Goal: Contribute content: Contribute content

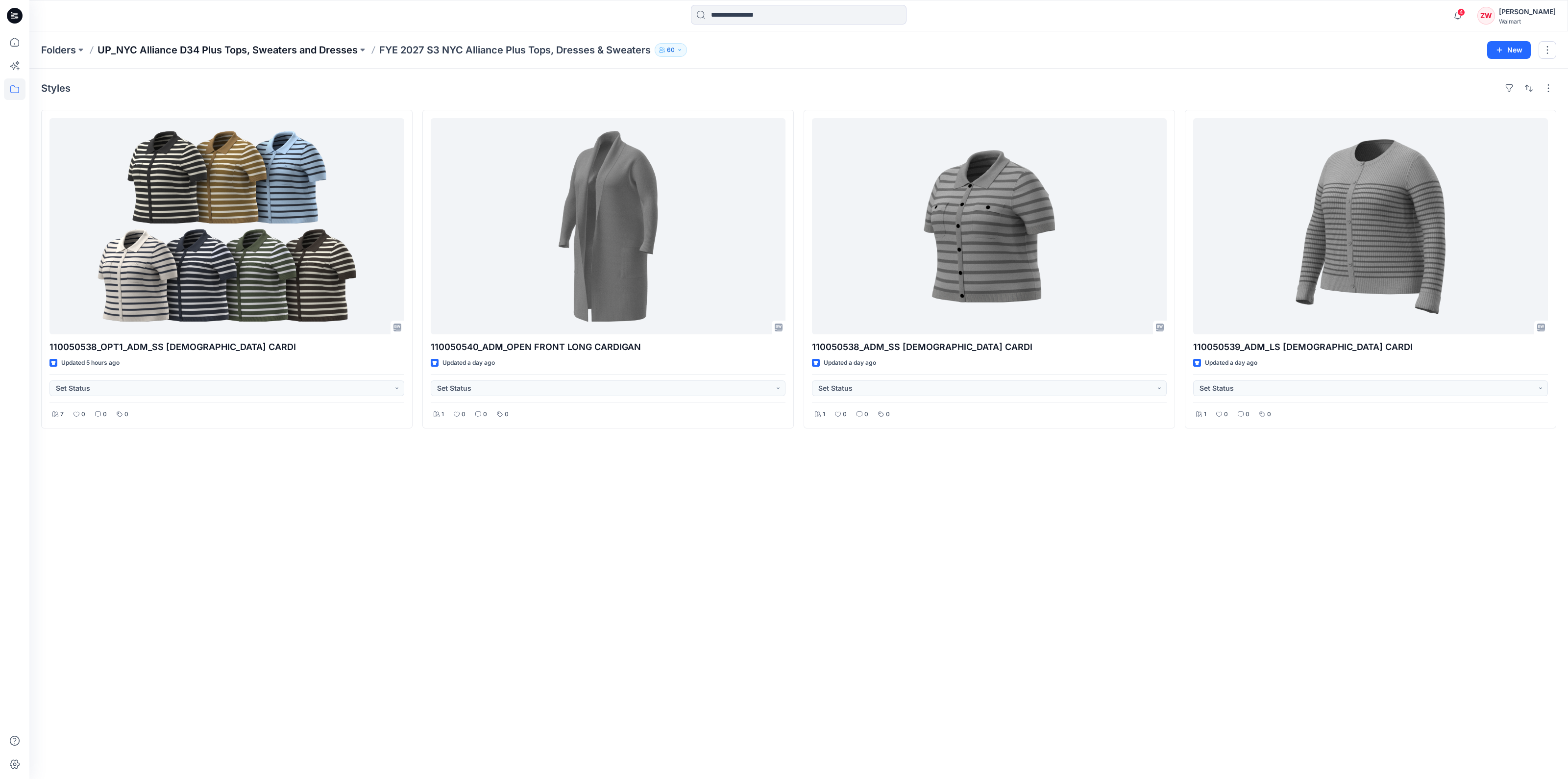
click at [328, 51] on p "UP_NYC Alliance D34 Plus Tops, Sweaters and Dresses" at bounding box center [227, 50] width 260 height 14
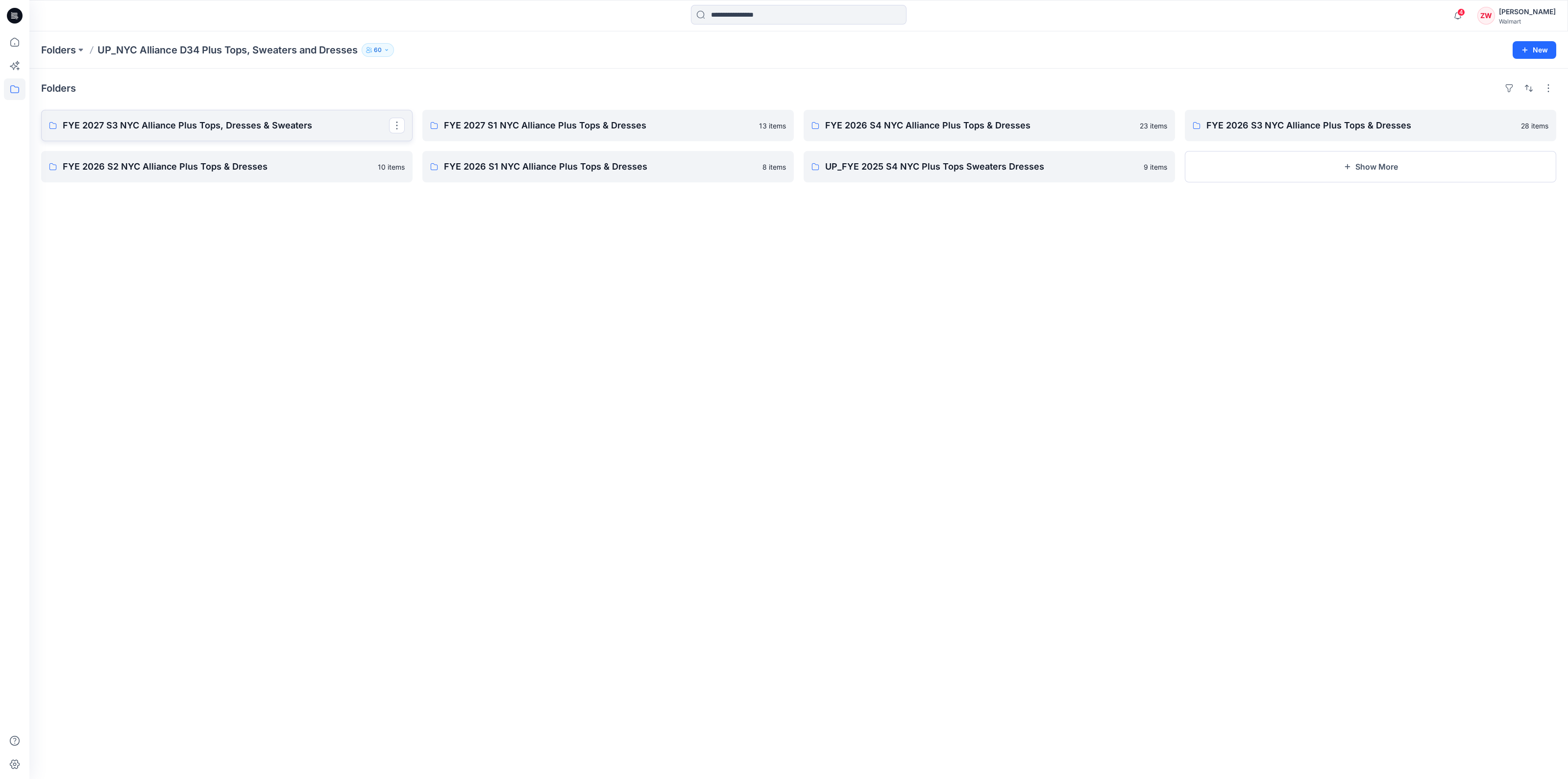
click at [185, 130] on p "FYE 2027 S3 NYC Alliance Plus Tops, Dresses & Sweaters" at bounding box center [226, 125] width 327 height 14
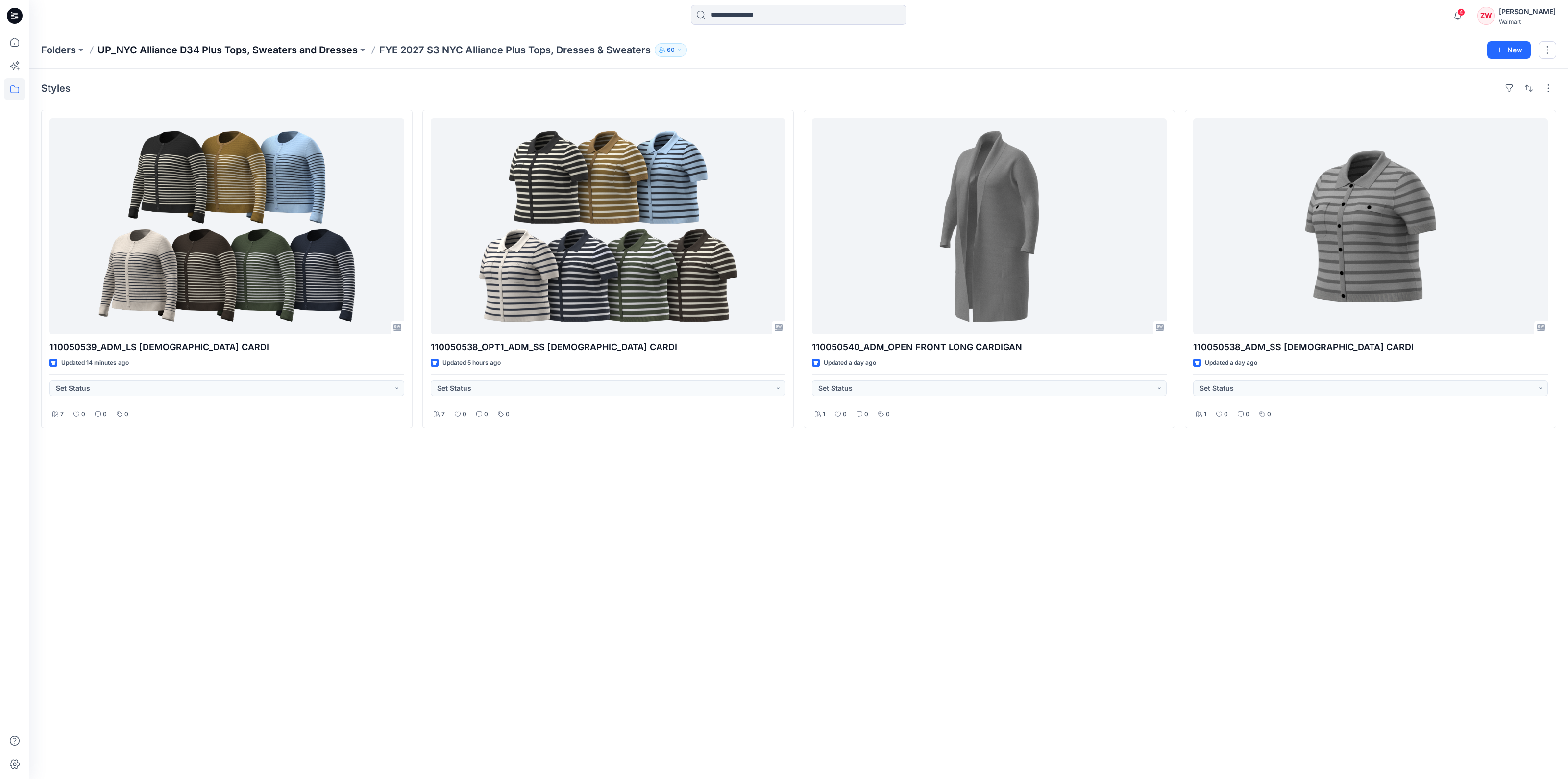
click at [319, 51] on p "UP_NYC Alliance D34 Plus Tops, Sweaters and Dresses" at bounding box center [227, 50] width 260 height 14
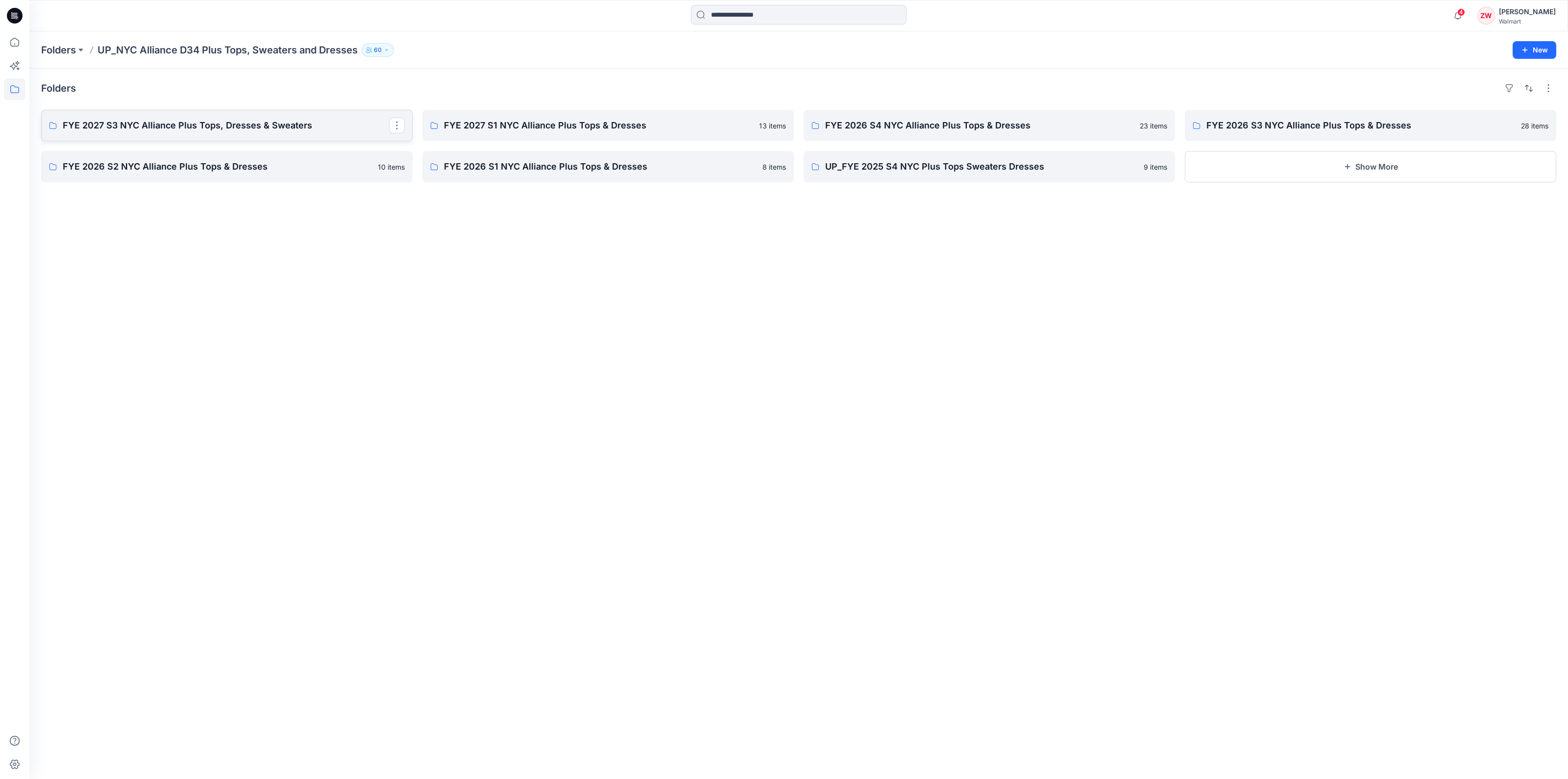
click at [260, 129] on p "FYE 2027 S3 NYC Alliance Plus Tops, Dresses & Sweaters" at bounding box center [226, 125] width 327 height 14
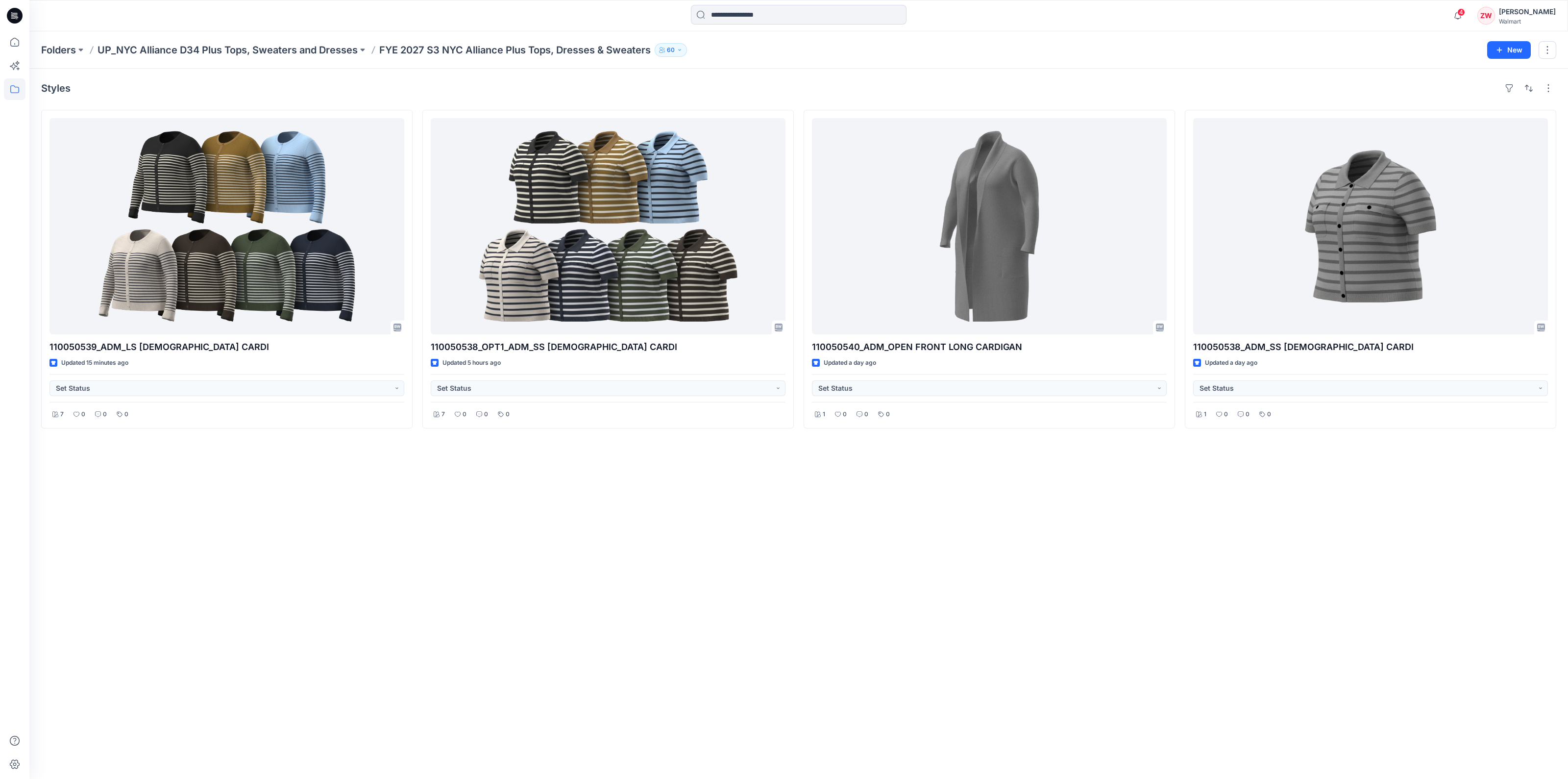
click at [1207, 592] on div "Styles 110050539_ADM_LS [DEMOGRAPHIC_DATA] CARDI Updated 15 minutes ago Set Sta…" at bounding box center [799, 424] width 1538 height 710
click at [346, 52] on p "UP_NYC Alliance D34 Plus Tops, Sweaters and Dresses" at bounding box center [227, 50] width 260 height 14
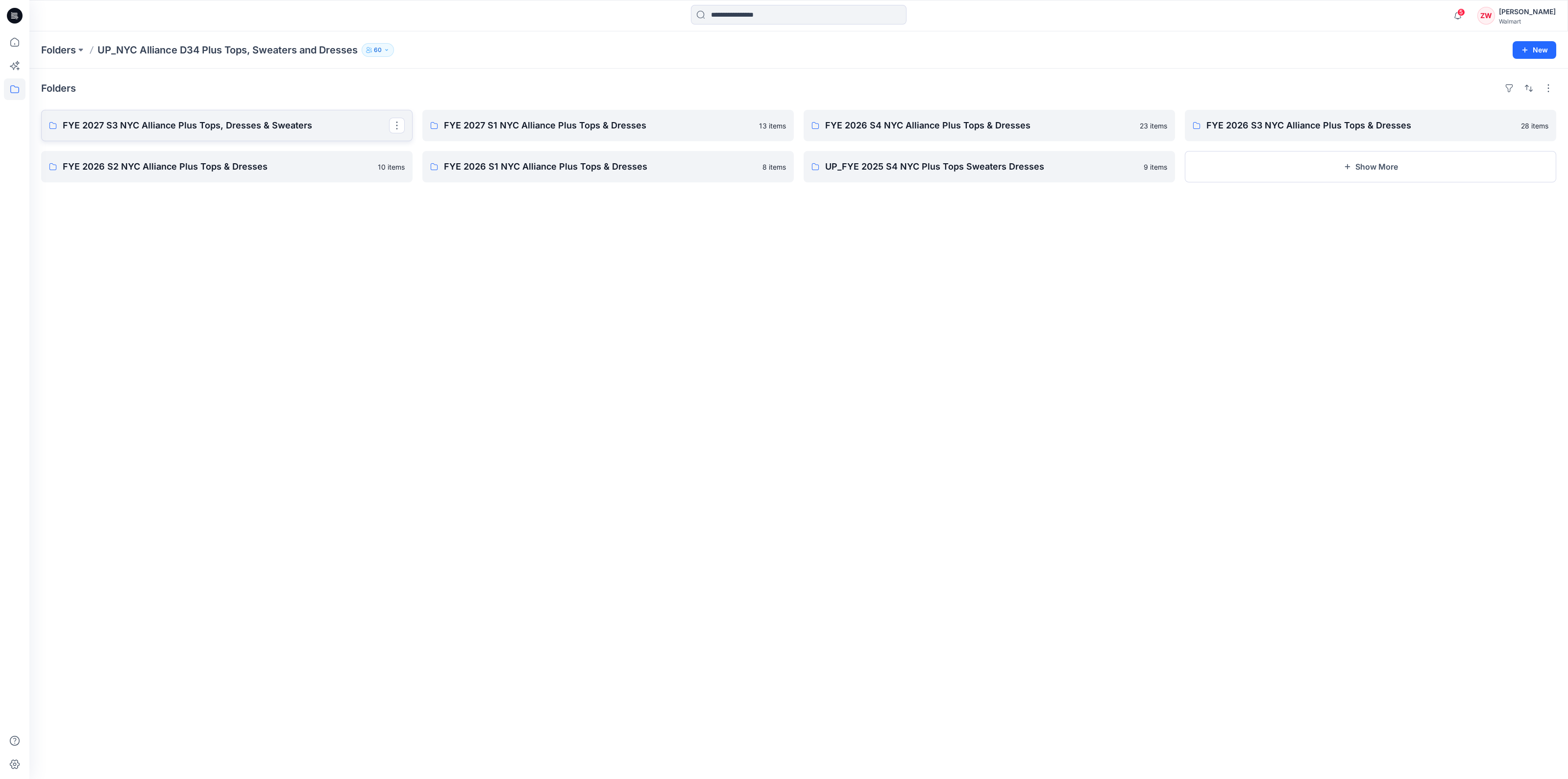
click at [133, 130] on p "FYE 2027 S3 NYC Alliance Plus Tops, Dresses & Sweaters" at bounding box center [226, 125] width 327 height 14
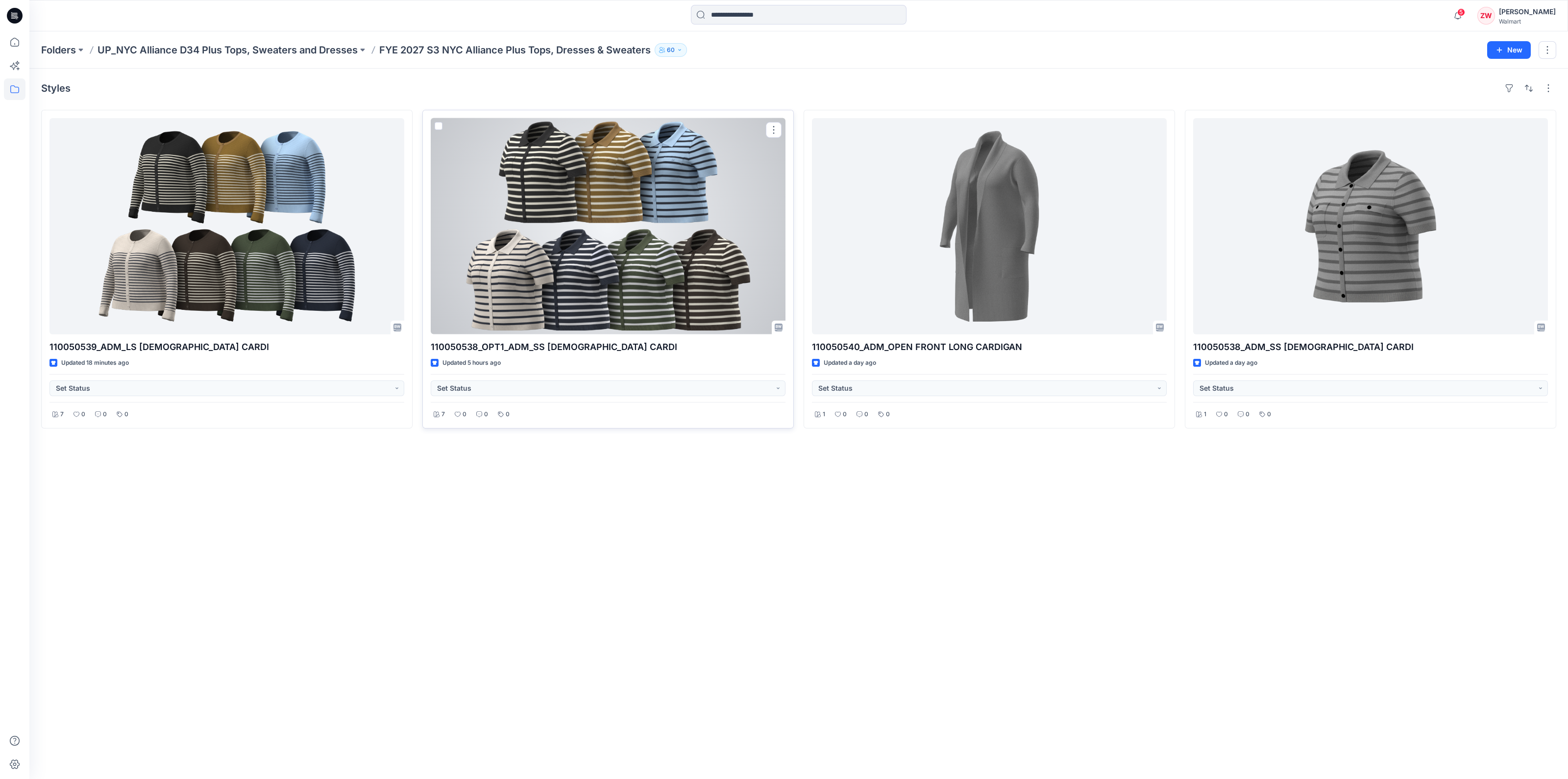
click at [527, 264] on div at bounding box center [608, 226] width 355 height 216
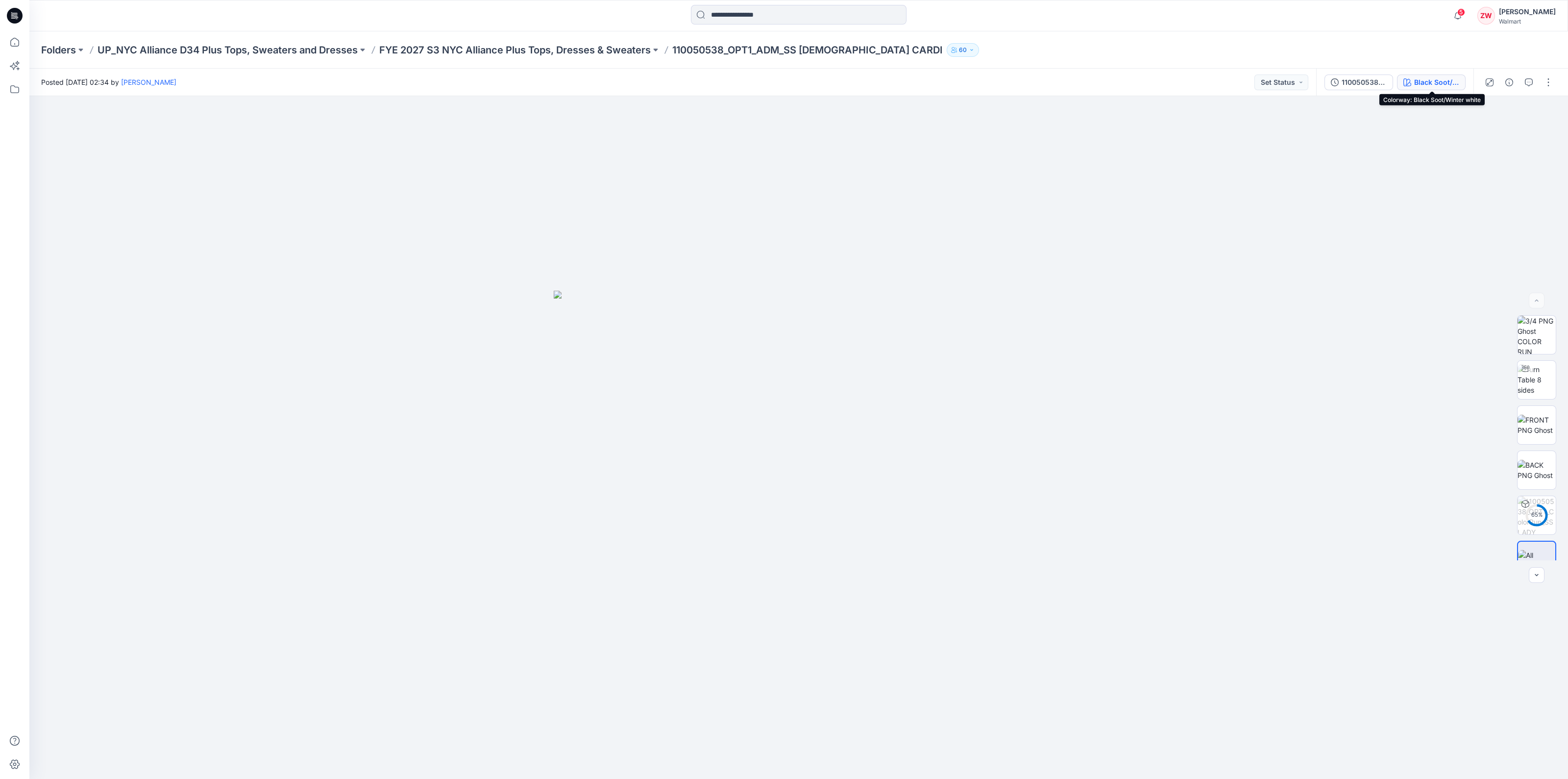
click at [1416, 79] on div "Black Soot/Winter white" at bounding box center [1437, 82] width 45 height 11
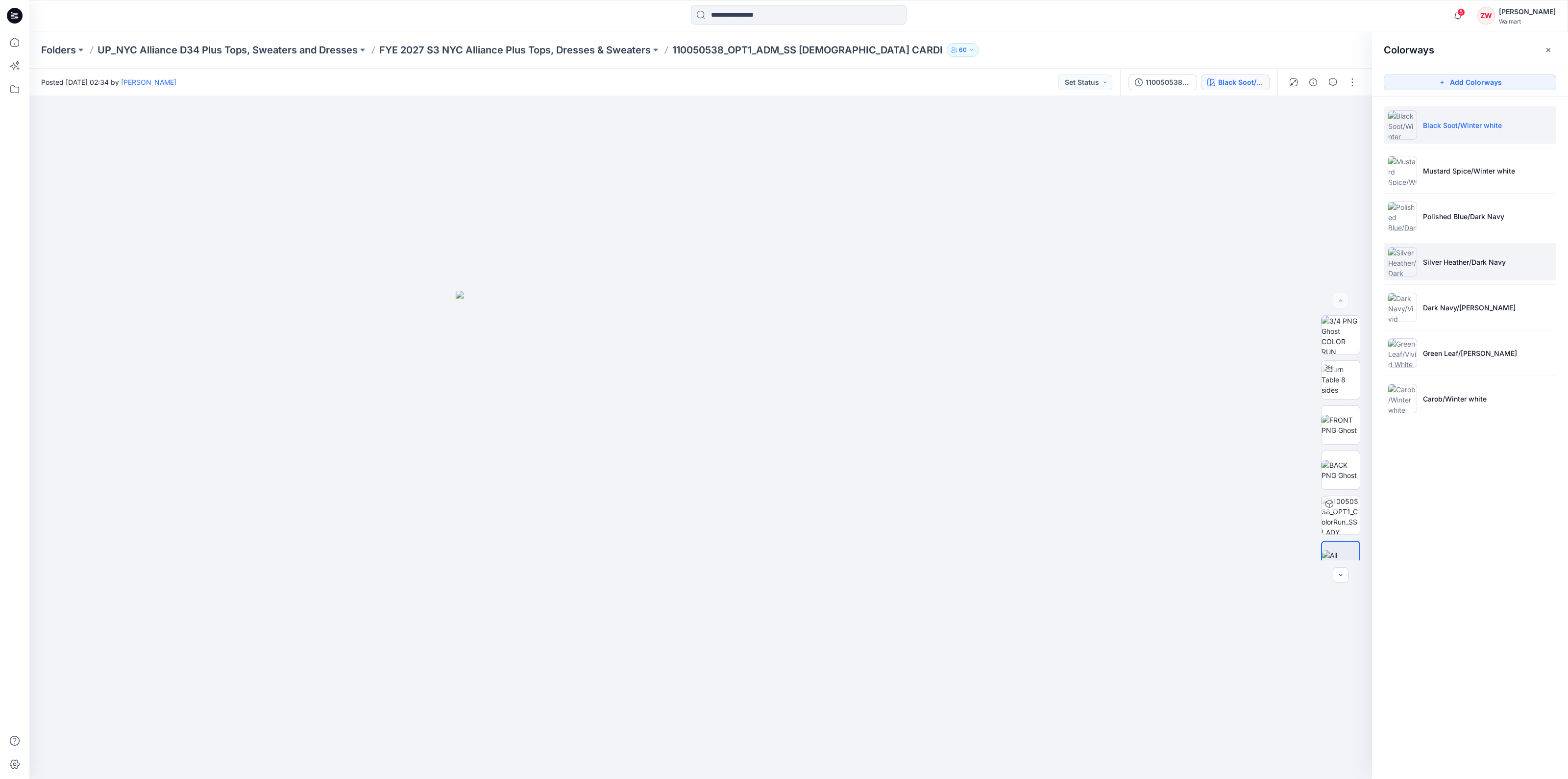
click at [1467, 271] on li "Silver Heather/Dark Navy" at bounding box center [1470, 262] width 172 height 37
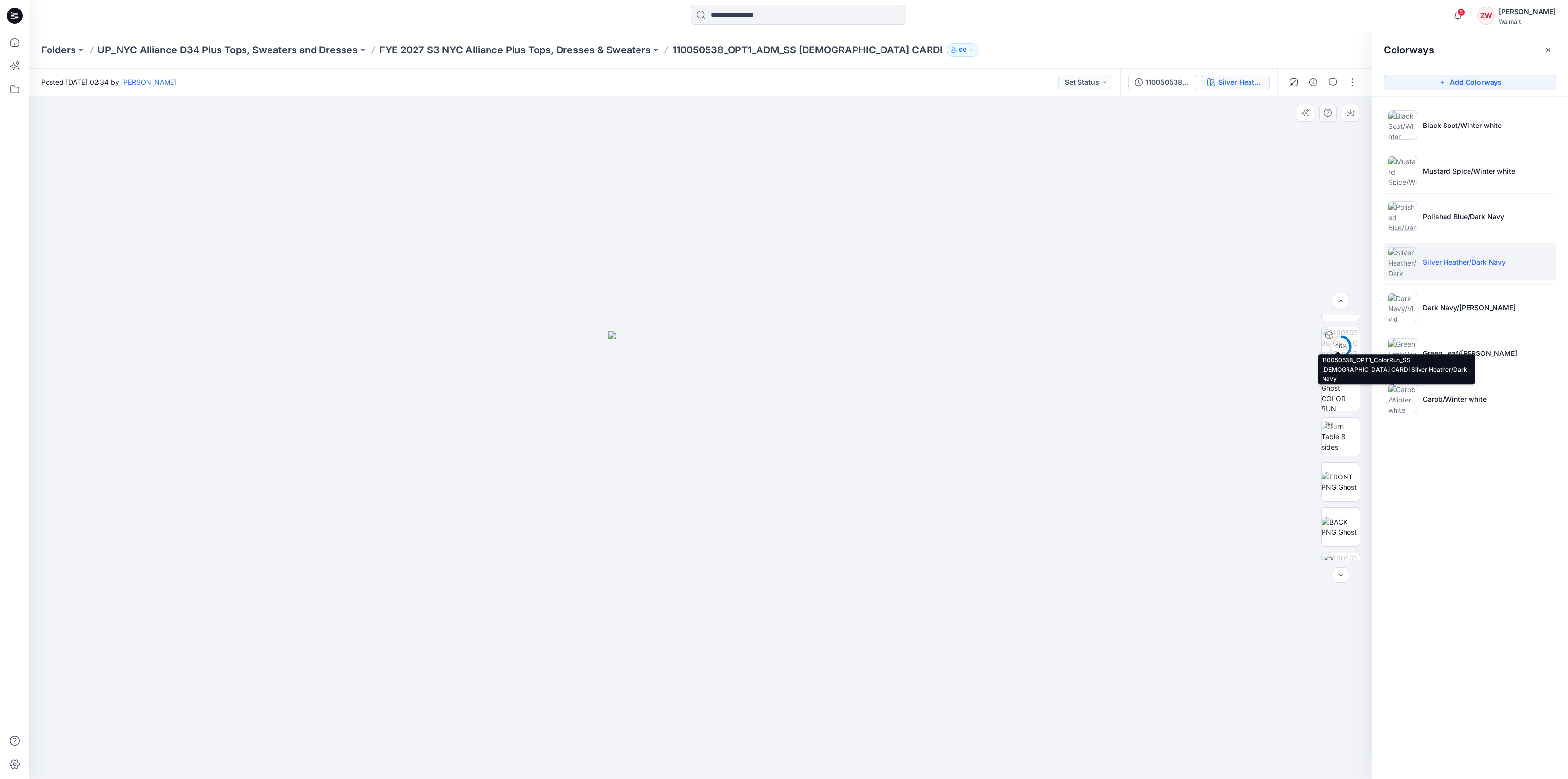
scroll to position [184, 0]
click at [1333, 375] on img at bounding box center [1341, 376] width 38 height 38
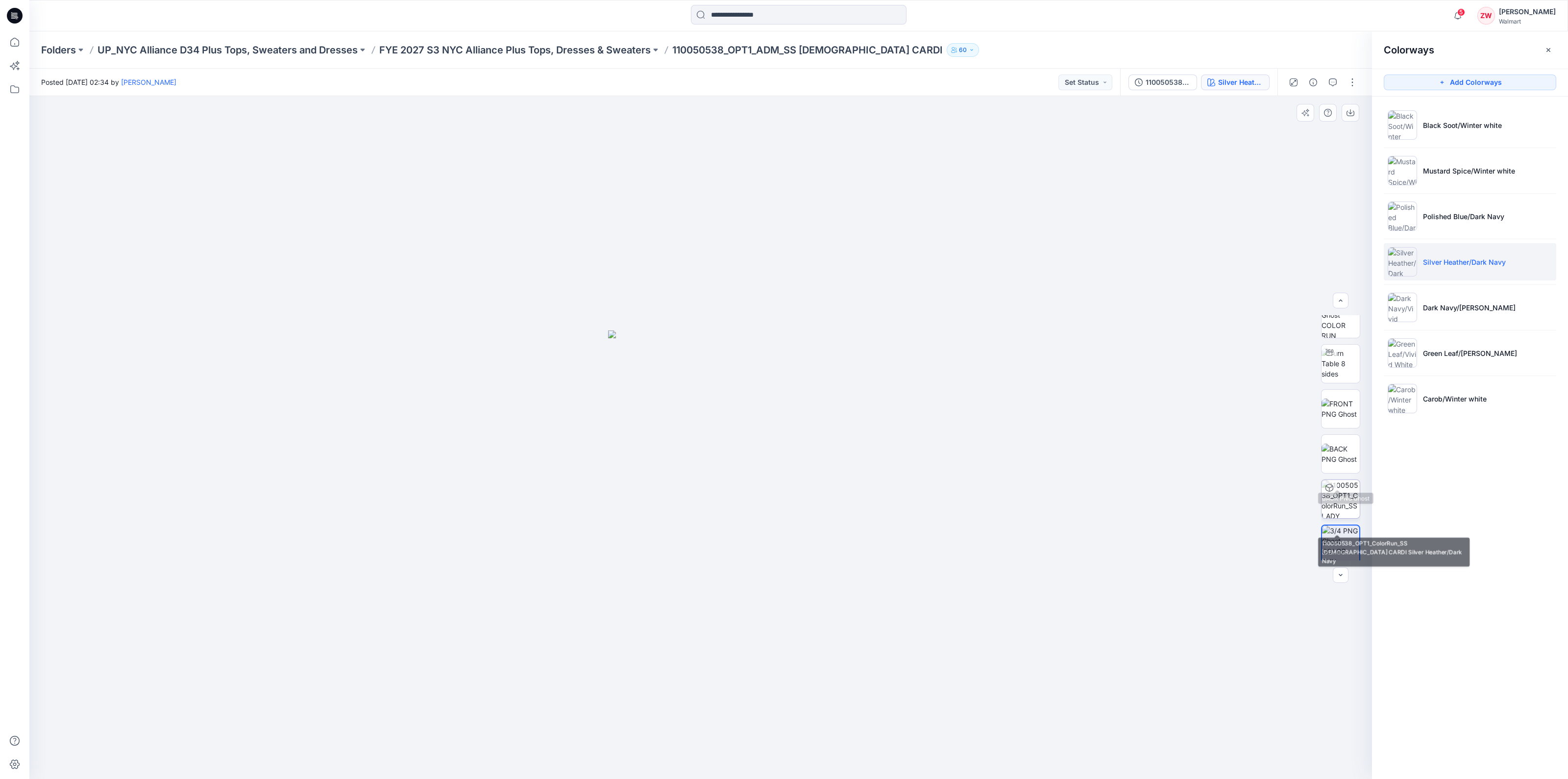
scroll to position [0, 0]
click at [1343, 340] on img at bounding box center [1341, 335] width 38 height 38
click at [1338, 436] on img at bounding box center [1341, 438] width 38 height 38
click at [510, 48] on p "FYE 2027 S3 NYC Alliance Plus Tops, Dresses & Sweaters" at bounding box center [515, 50] width 272 height 14
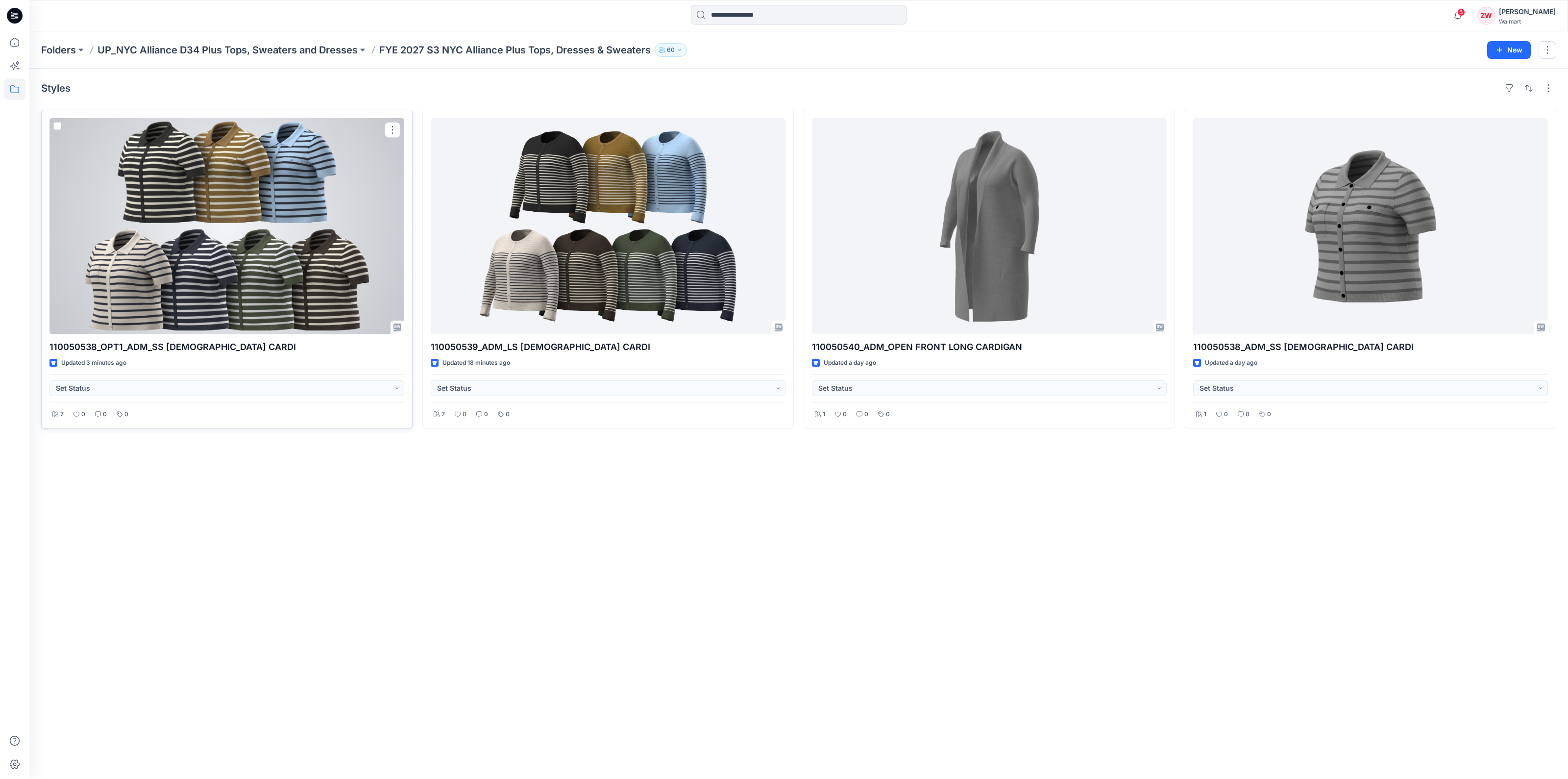
click at [235, 217] on div at bounding box center [227, 226] width 355 height 216
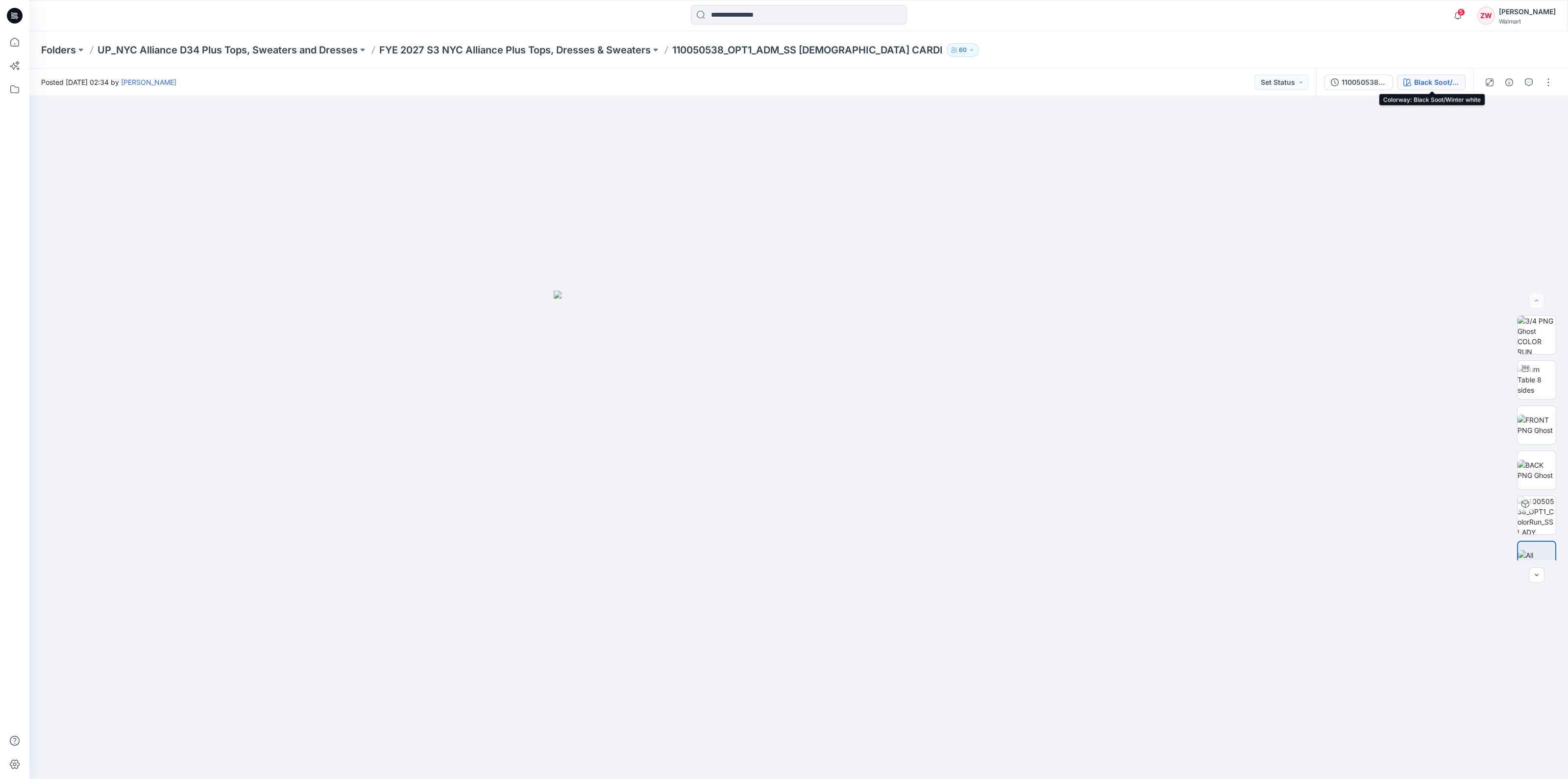
click at [1421, 83] on div "Black Soot/Winter white" at bounding box center [1437, 82] width 45 height 11
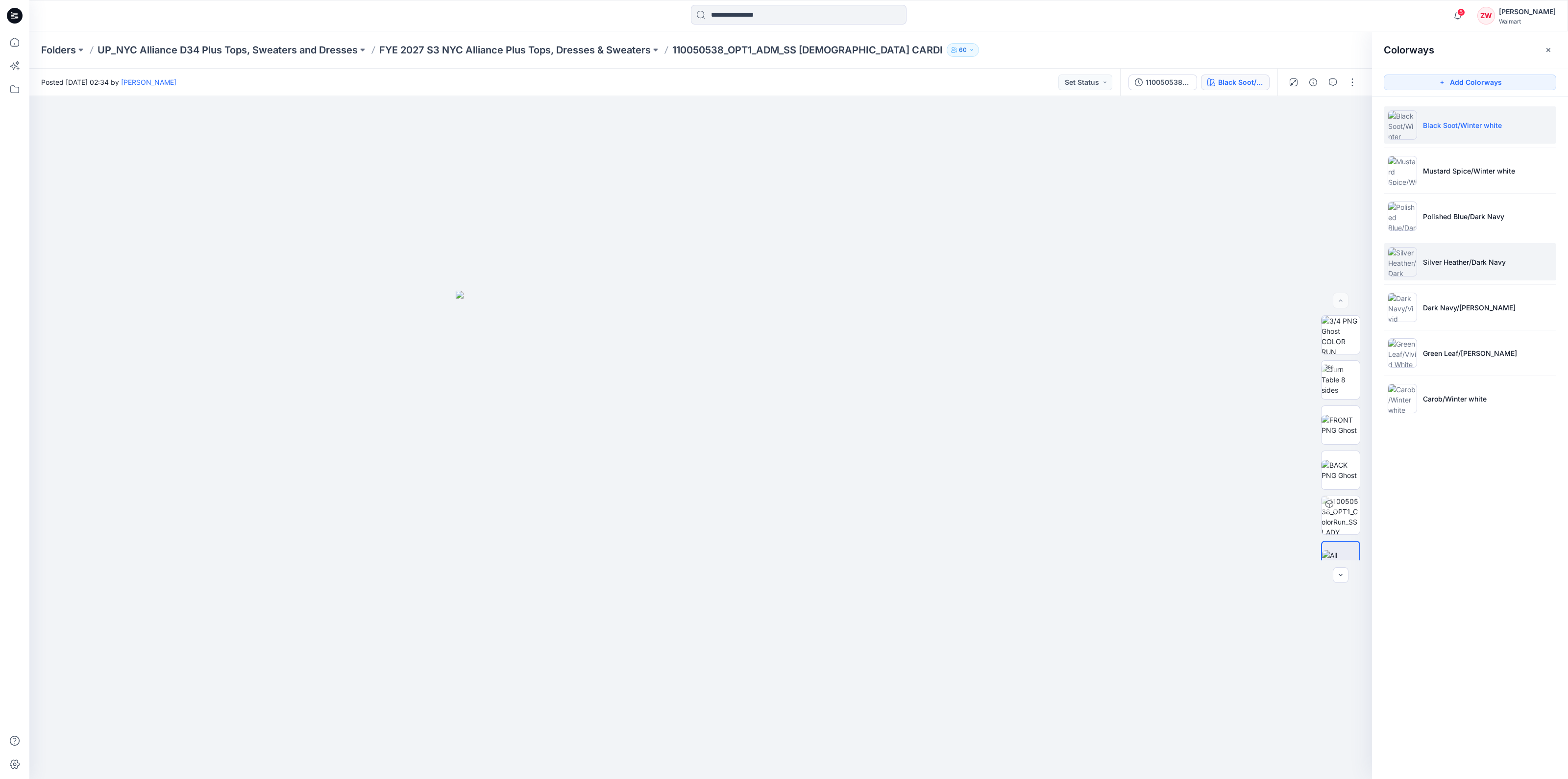
click at [1456, 254] on li "Silver Heather/Dark Navy" at bounding box center [1470, 262] width 172 height 37
click at [1330, 462] on img at bounding box center [1341, 467] width 38 height 20
click at [1353, 81] on button "button" at bounding box center [1352, 83] width 16 height 16
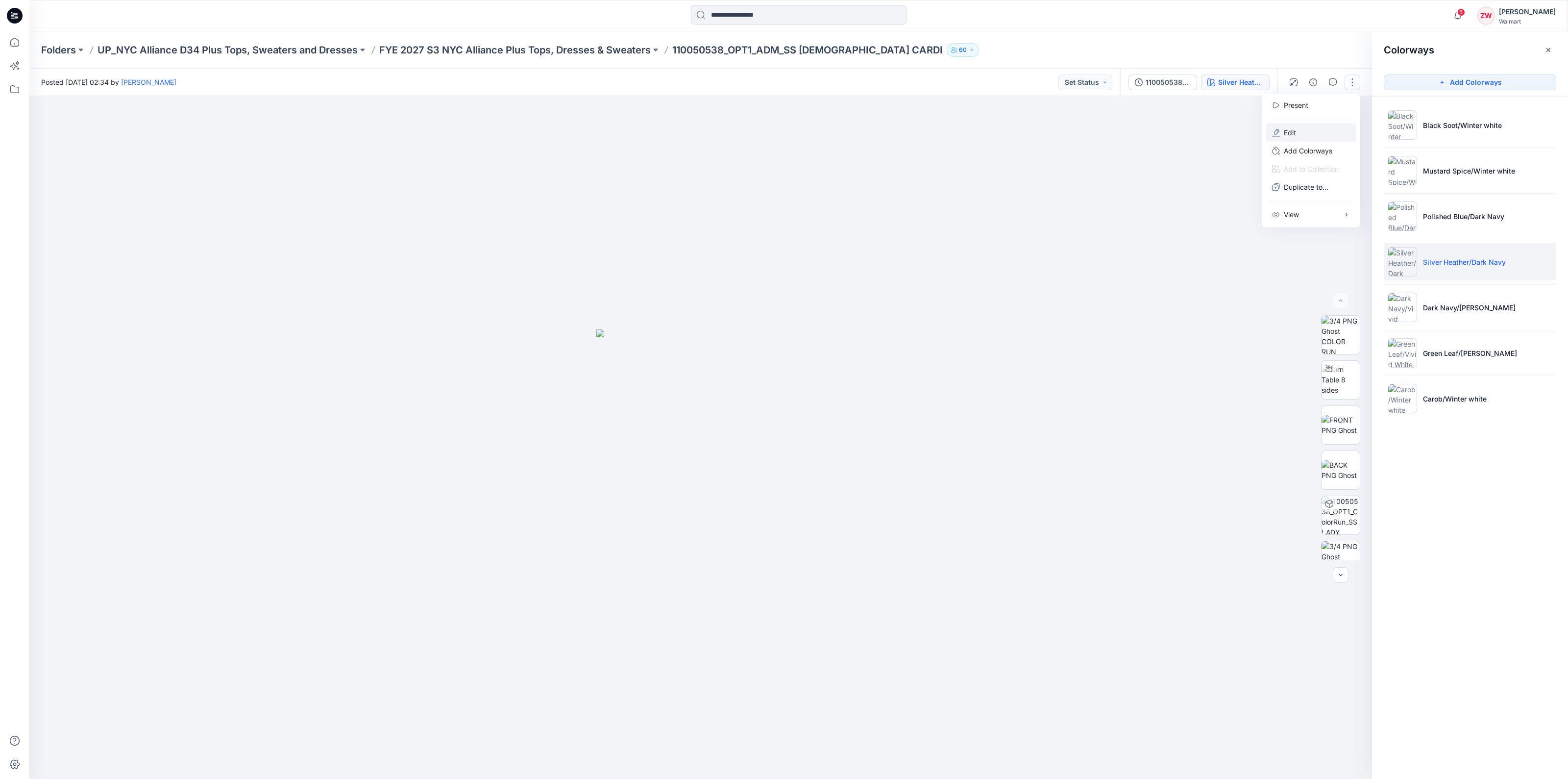
click at [1330, 138] on button "Edit" at bounding box center [1311, 132] width 90 height 18
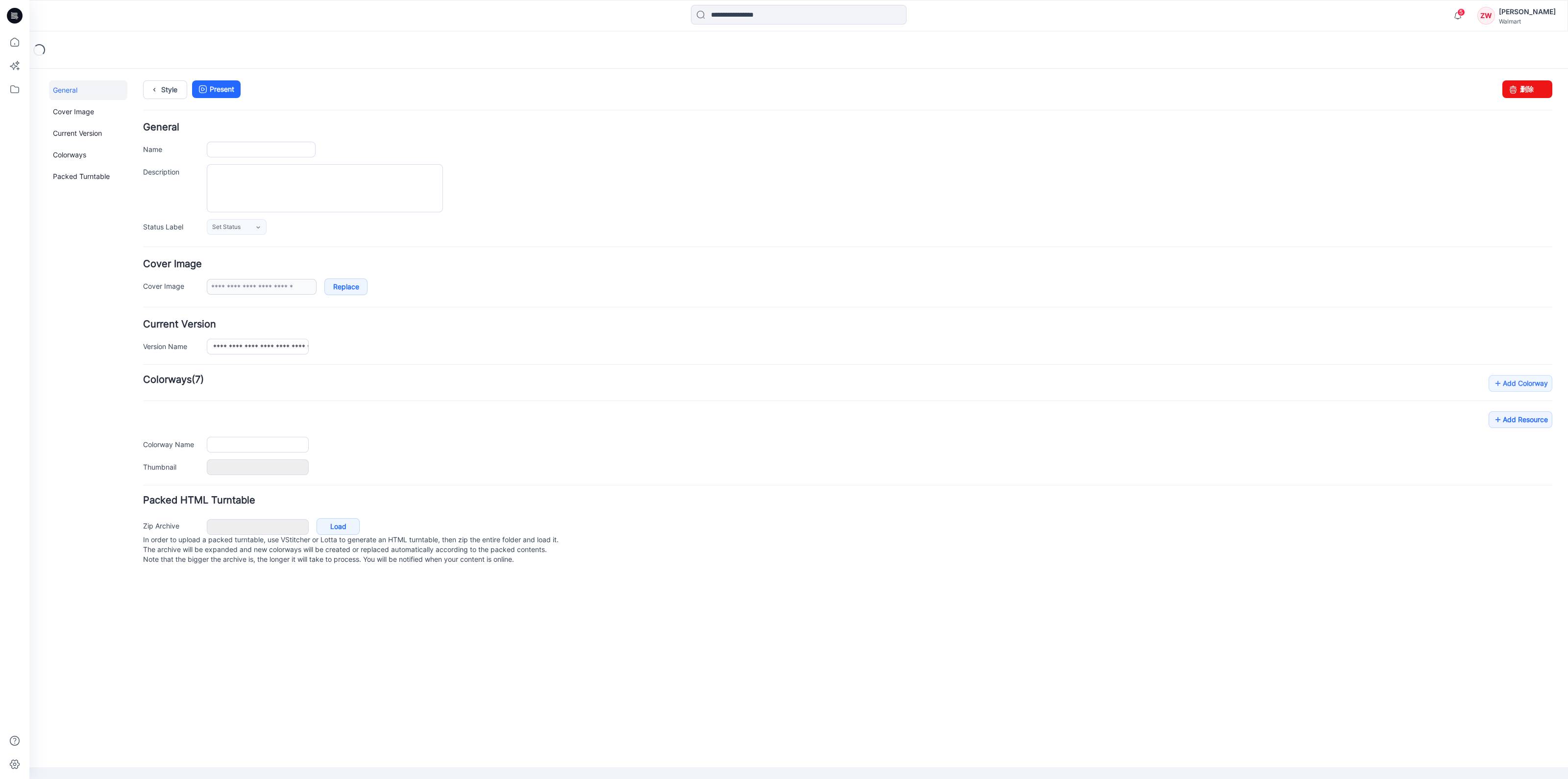
type input "**********"
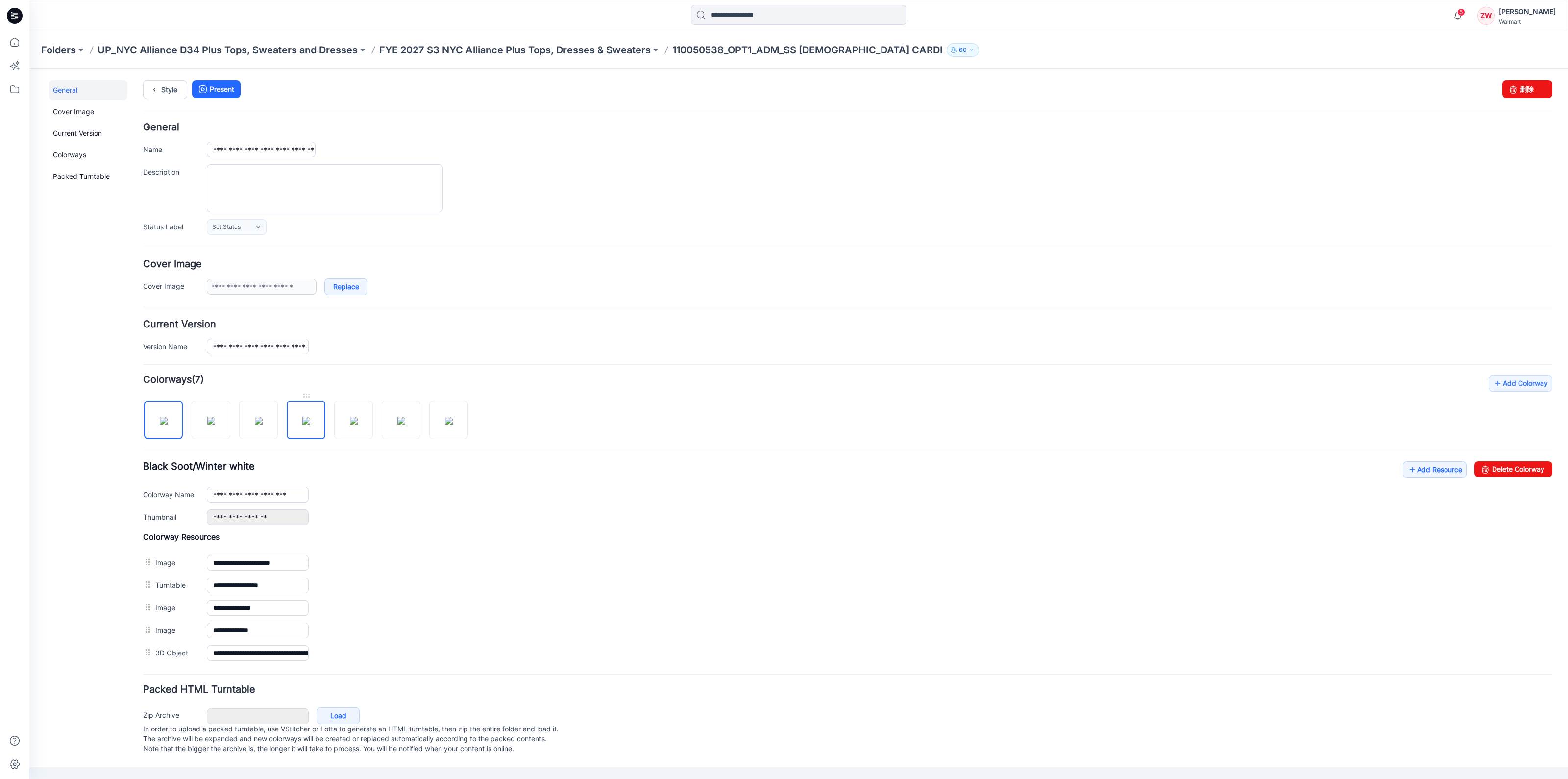
click at [302, 422] on img at bounding box center [306, 420] width 8 height 8
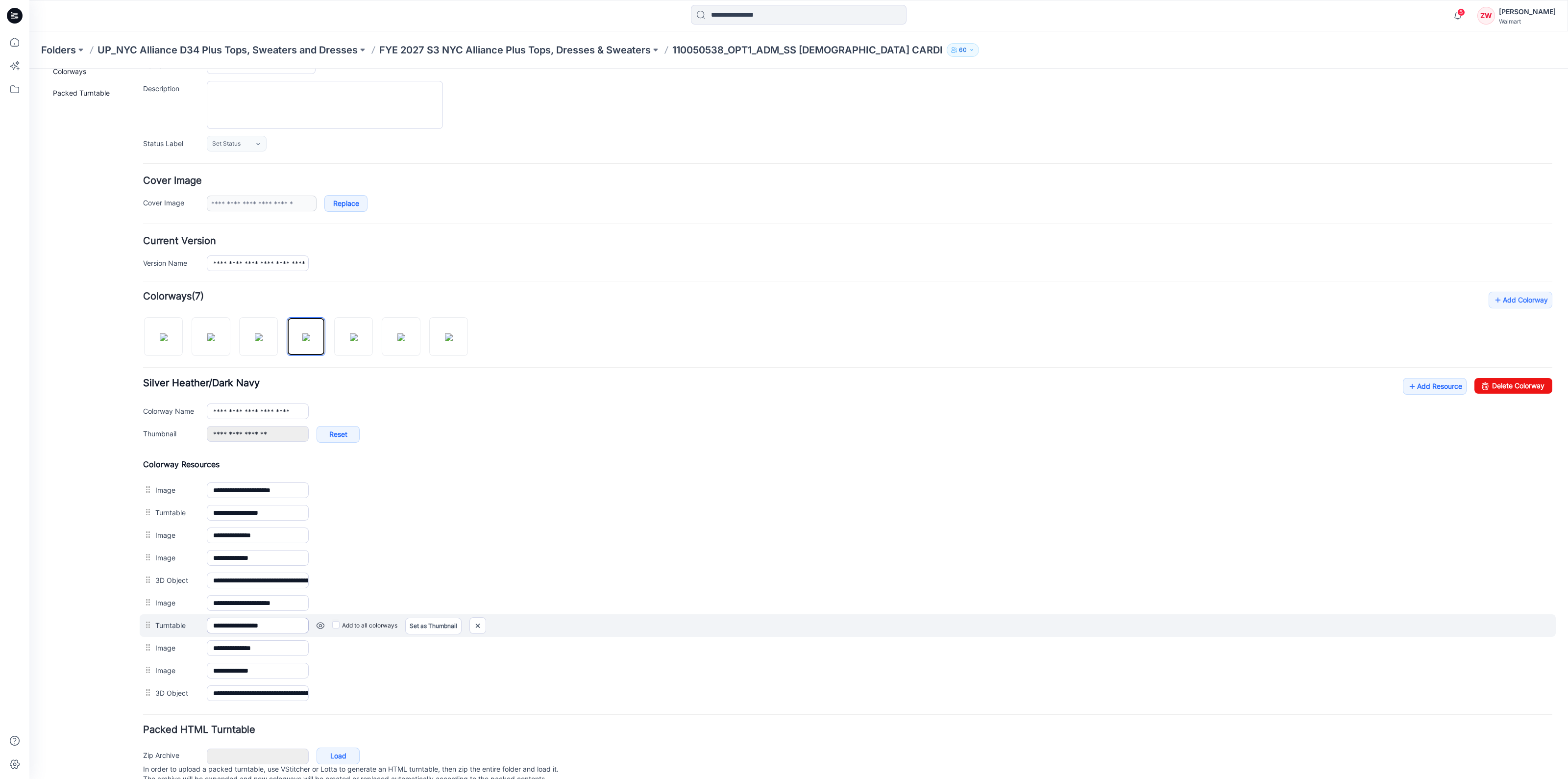
scroll to position [117, 0]
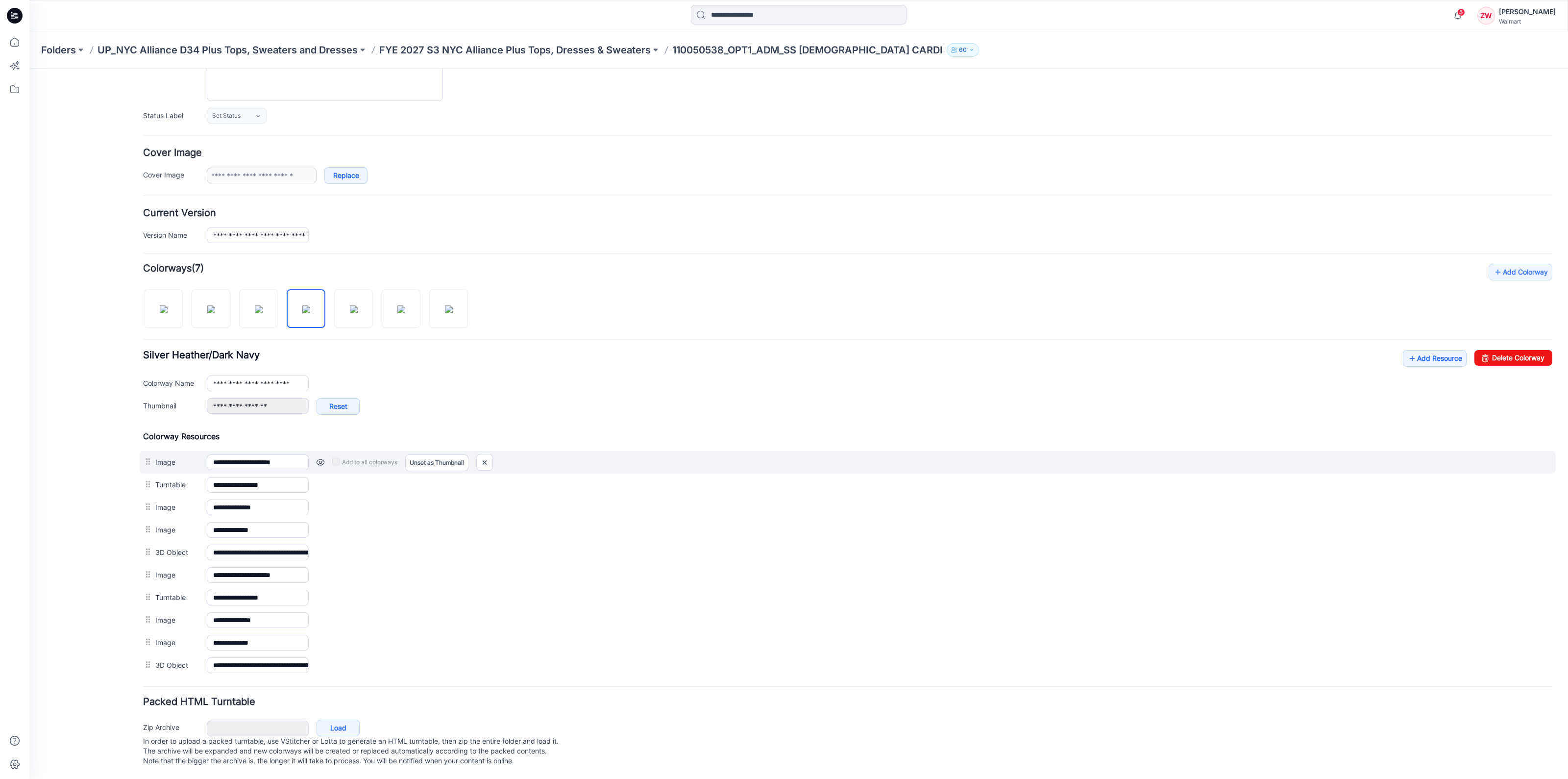
click at [330, 459] on div "Add to all colorways Set as Thumbnail Unset as Thumbnail" at bounding box center [930, 462] width 1244 height 16
click at [485, 454] on img at bounding box center [485, 462] width 16 height 16
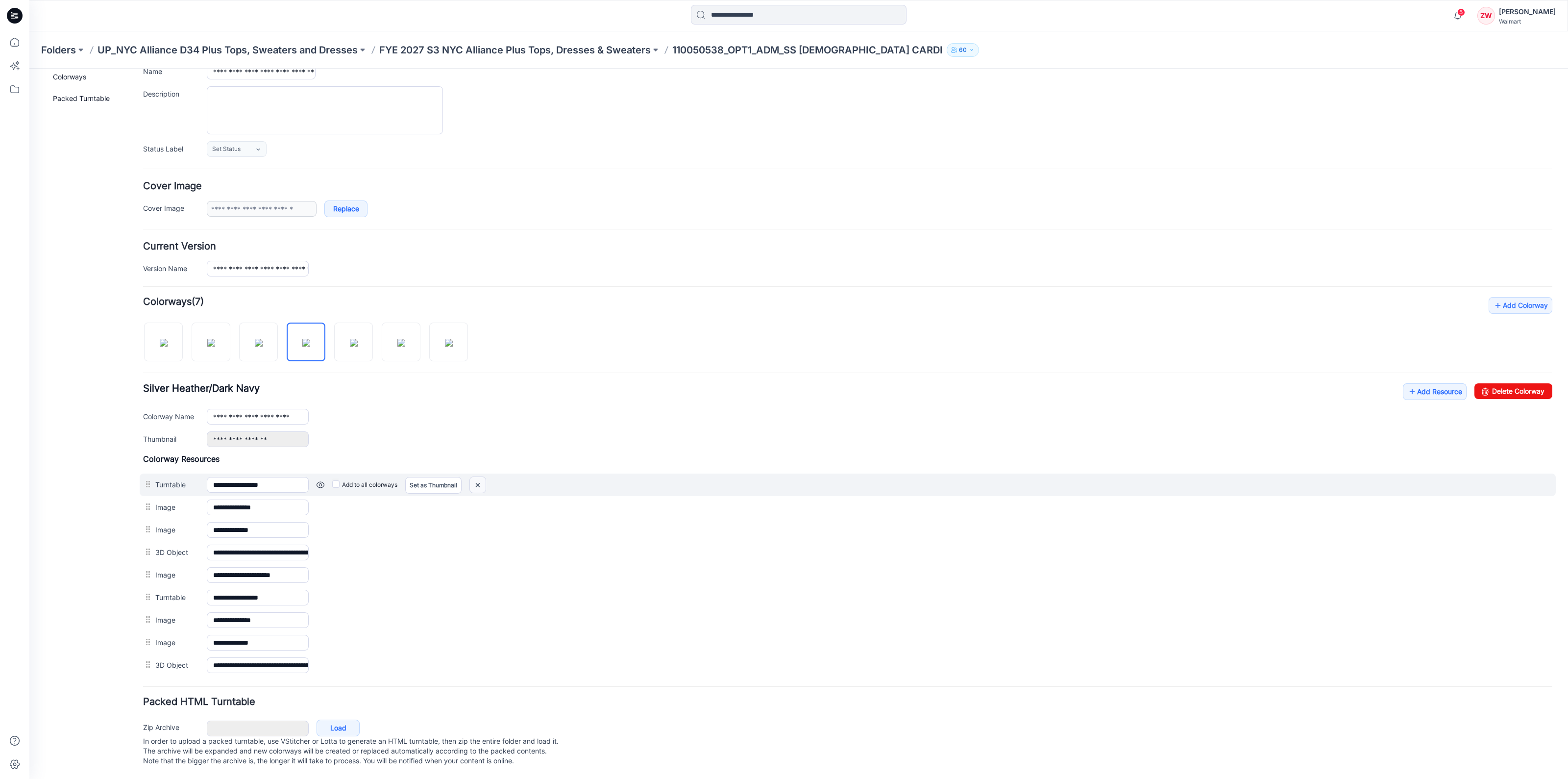
click at [482, 477] on img at bounding box center [478, 485] width 16 height 16
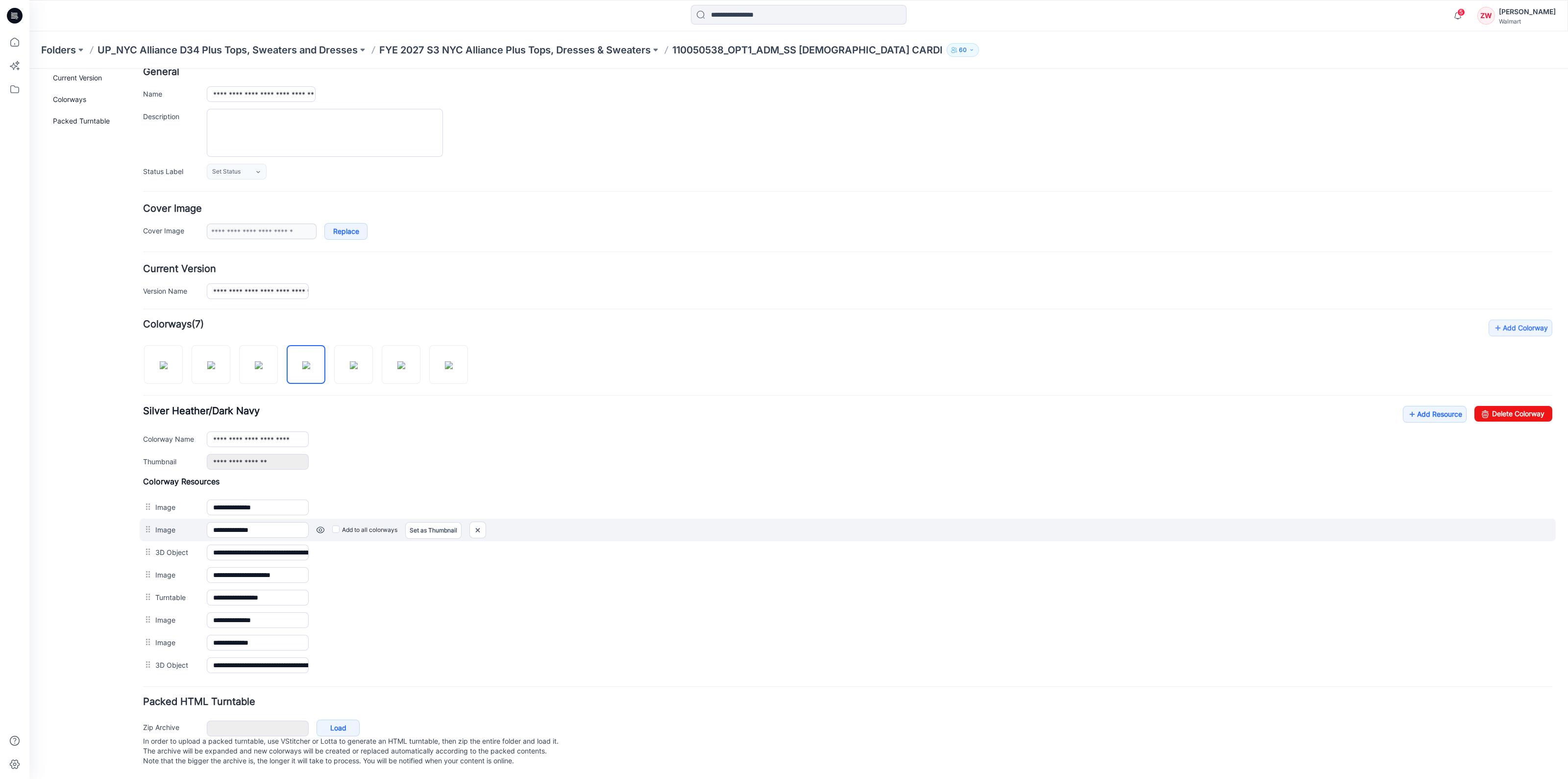
scroll to position [62, 0]
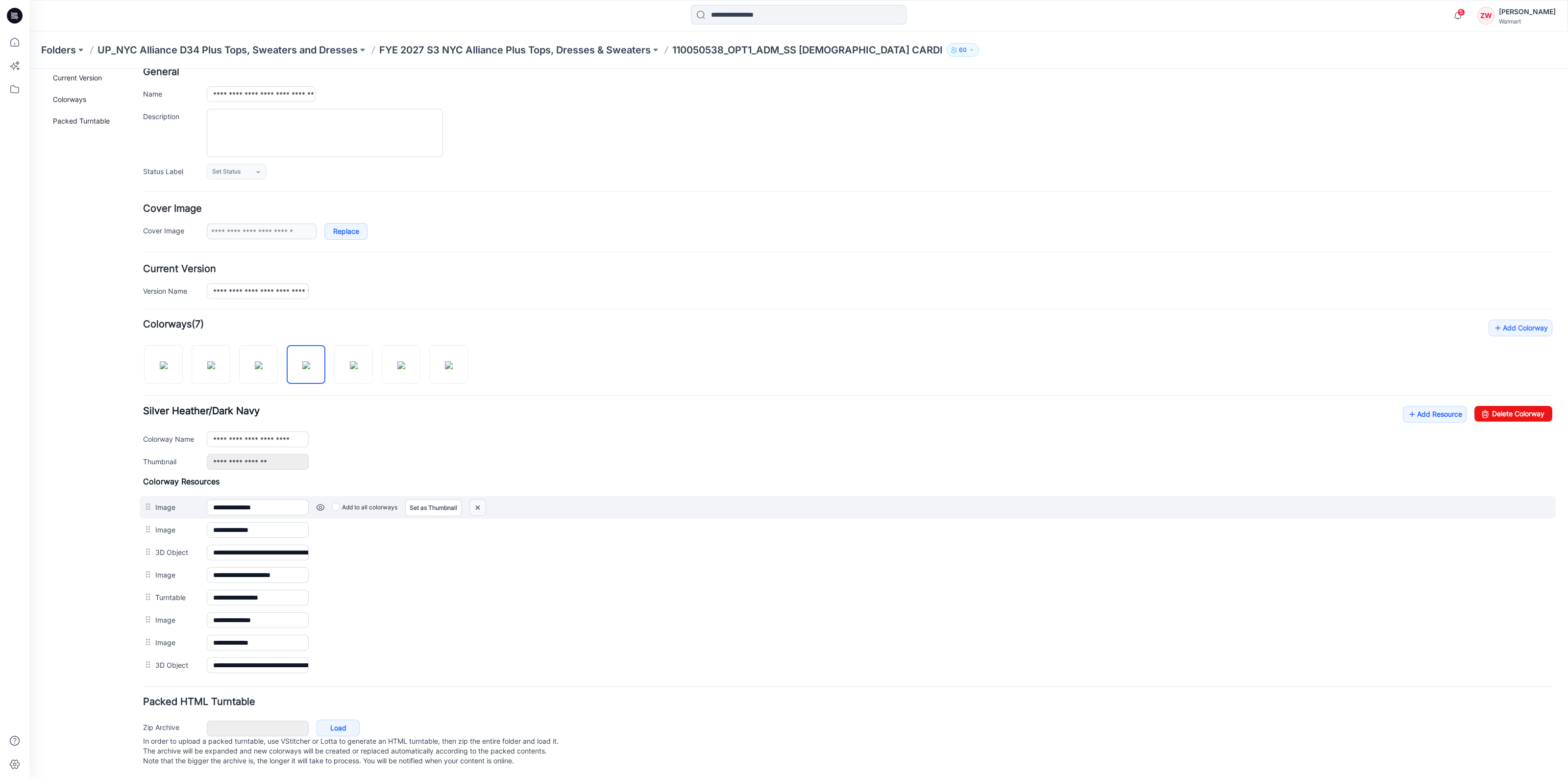
click at [473, 499] on img at bounding box center [478, 507] width 16 height 16
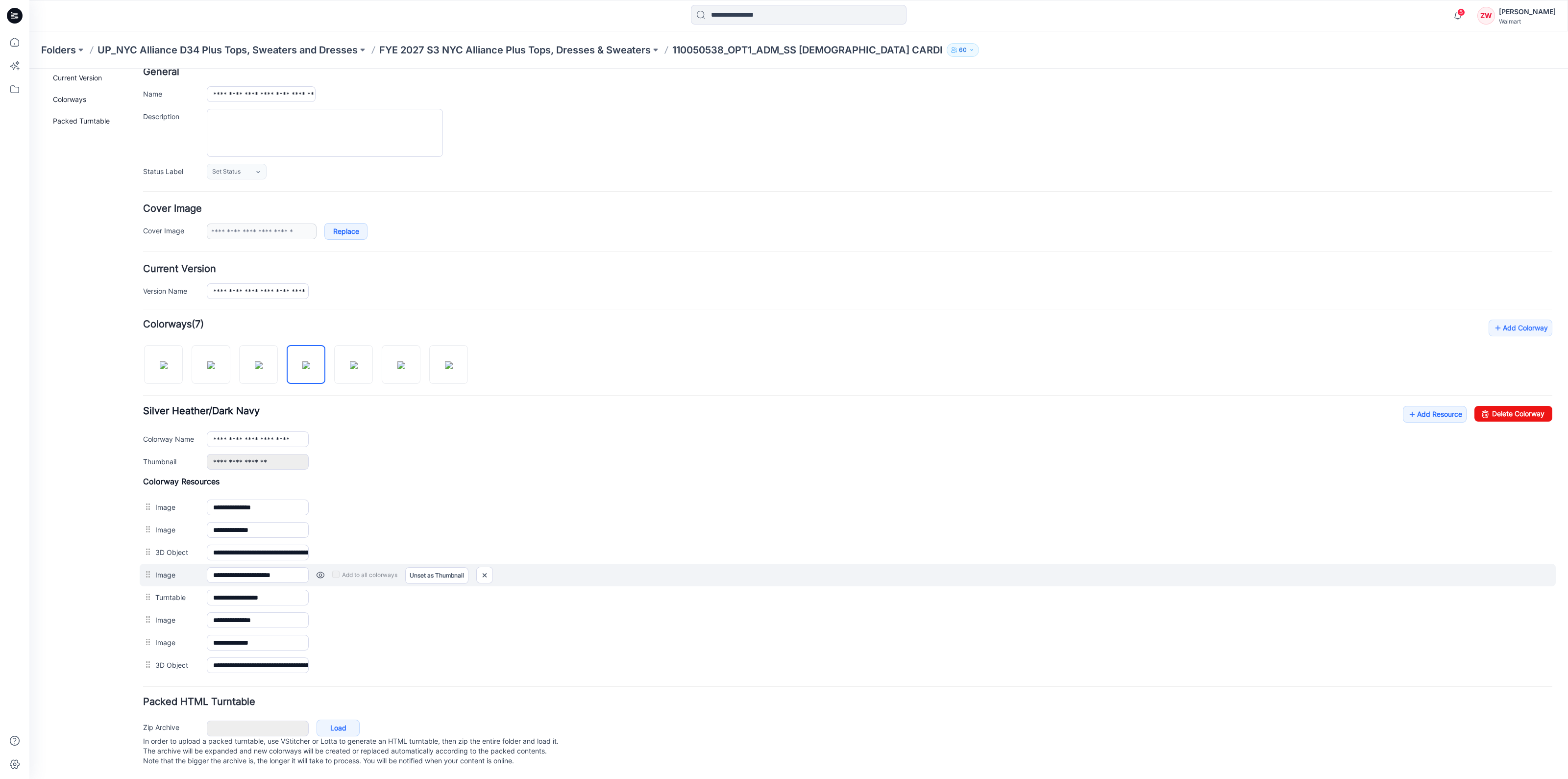
scroll to position [40, 0]
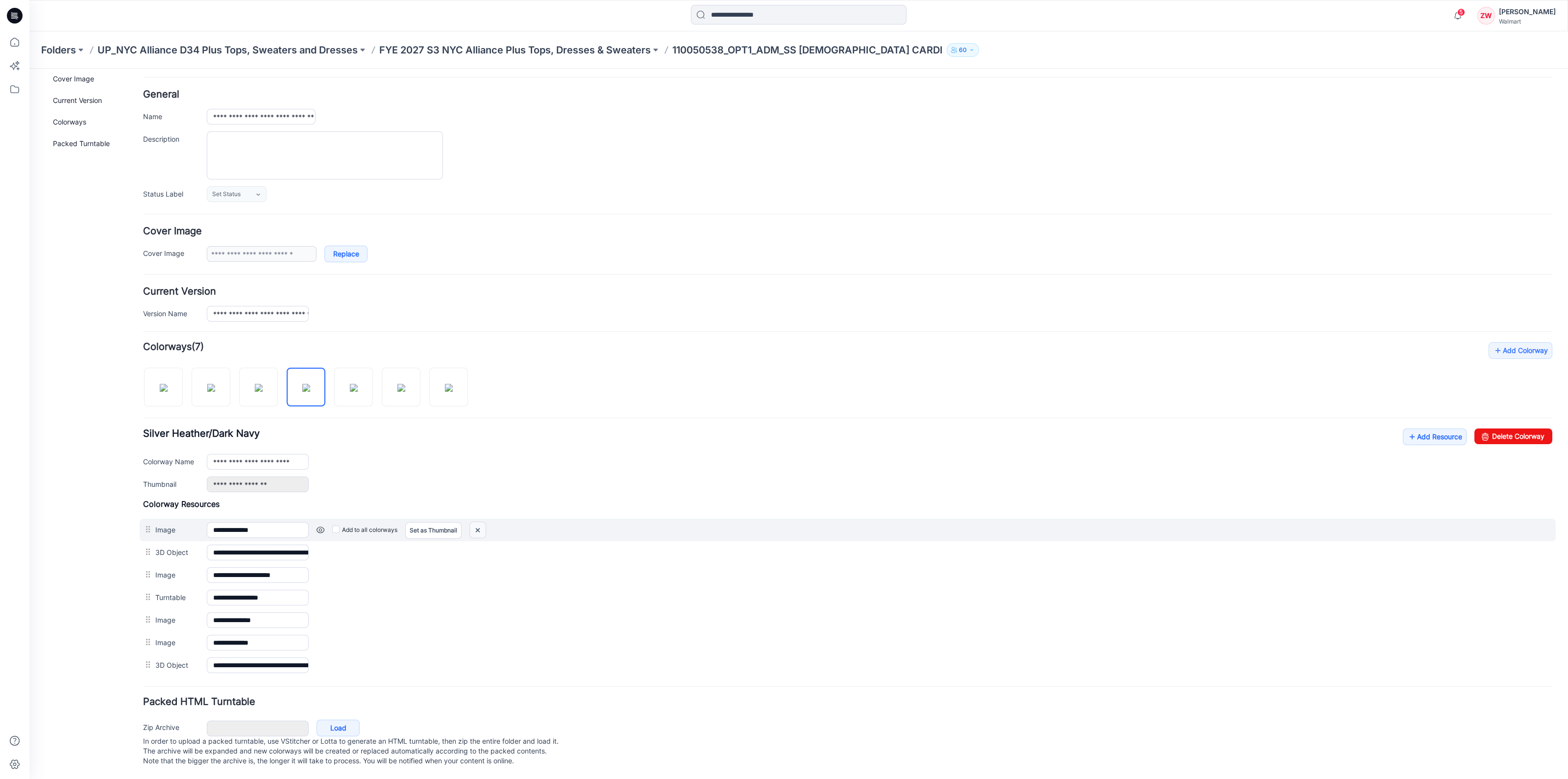
click at [480, 525] on img at bounding box center [478, 530] width 16 height 16
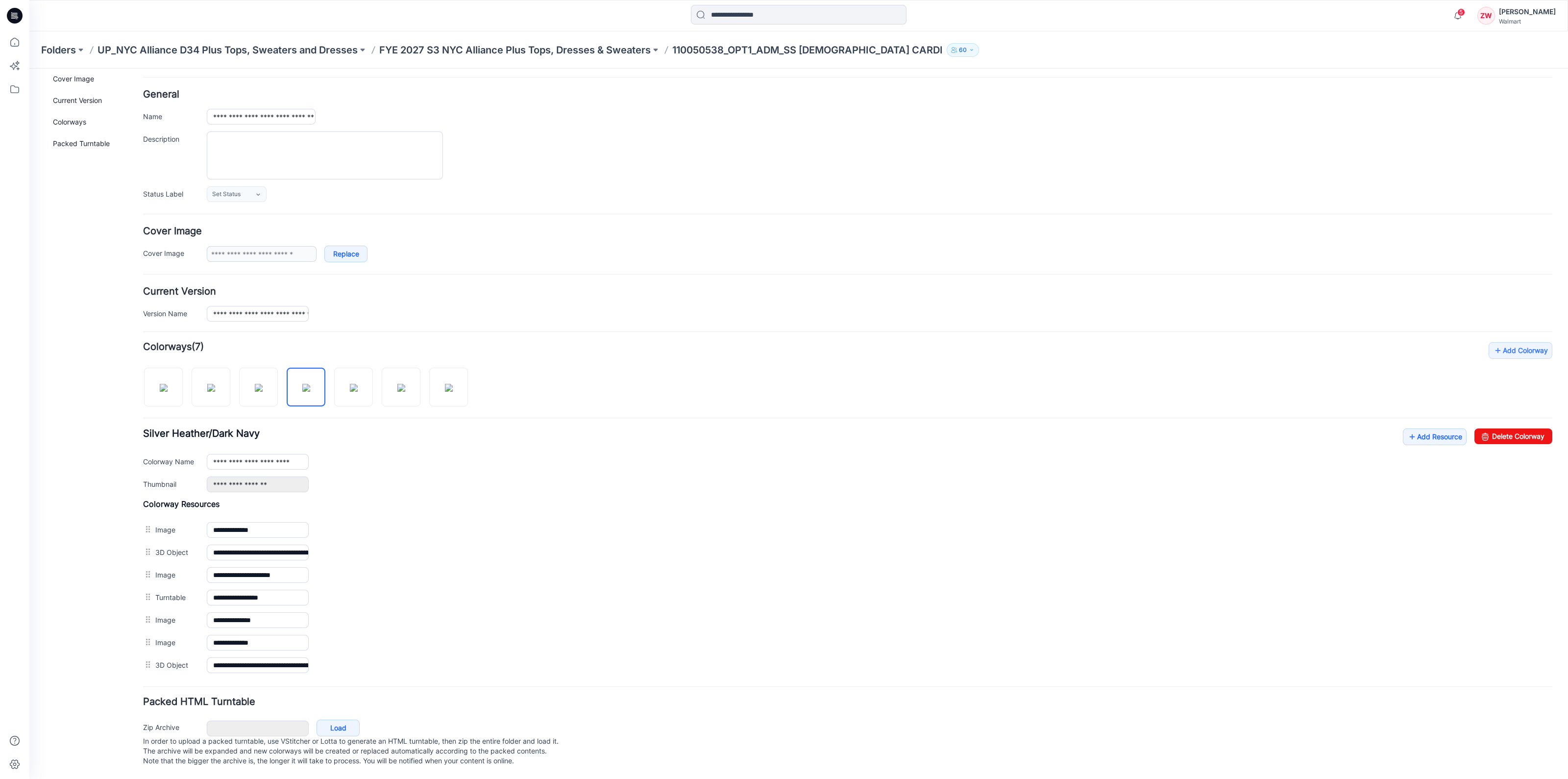
scroll to position [17, 0]
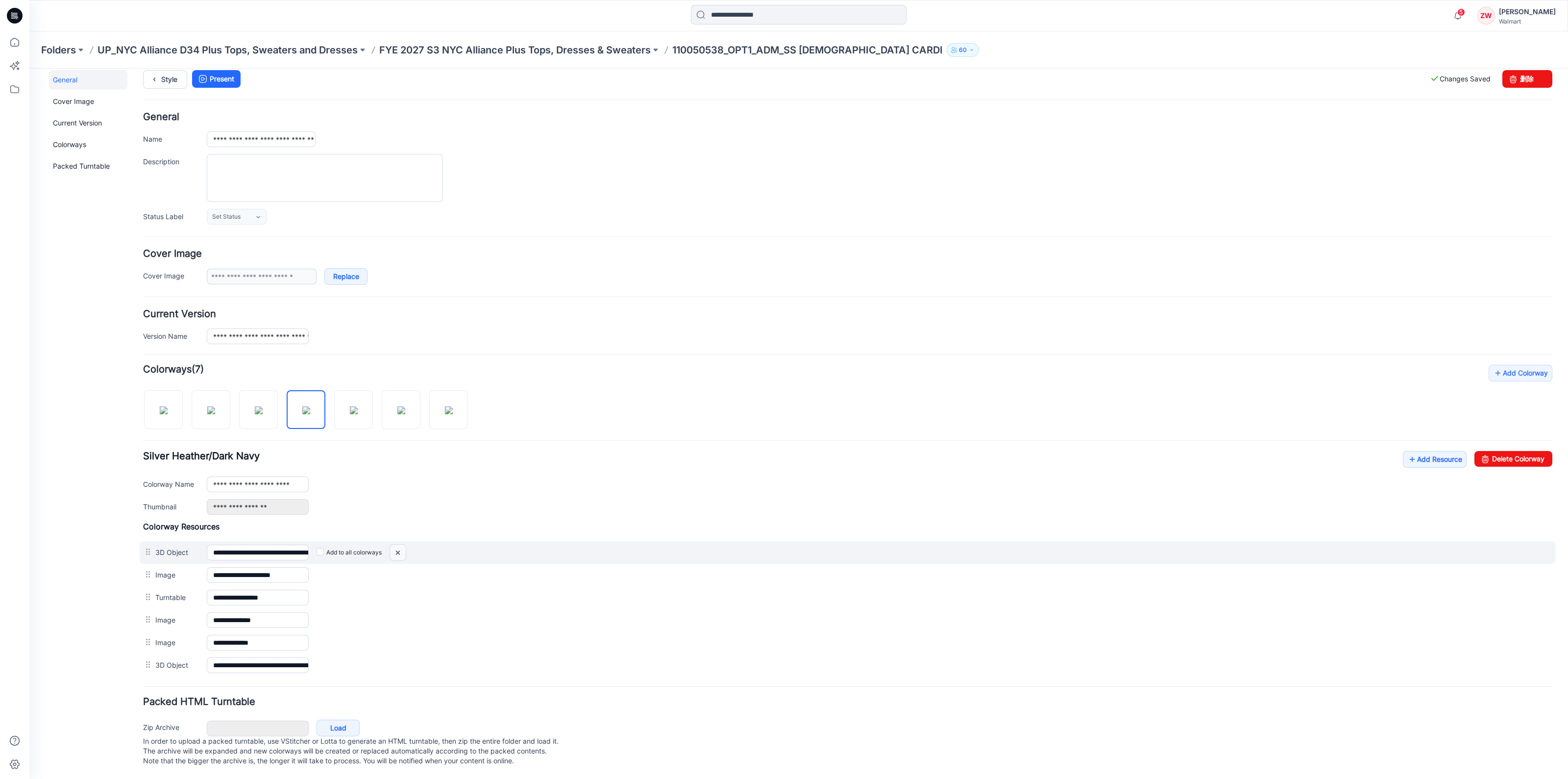
drag, startPoint x: 398, startPoint y: 545, endPoint x: 868, endPoint y: 129, distance: 627.7
click at [398, 545] on img at bounding box center [398, 553] width 16 height 16
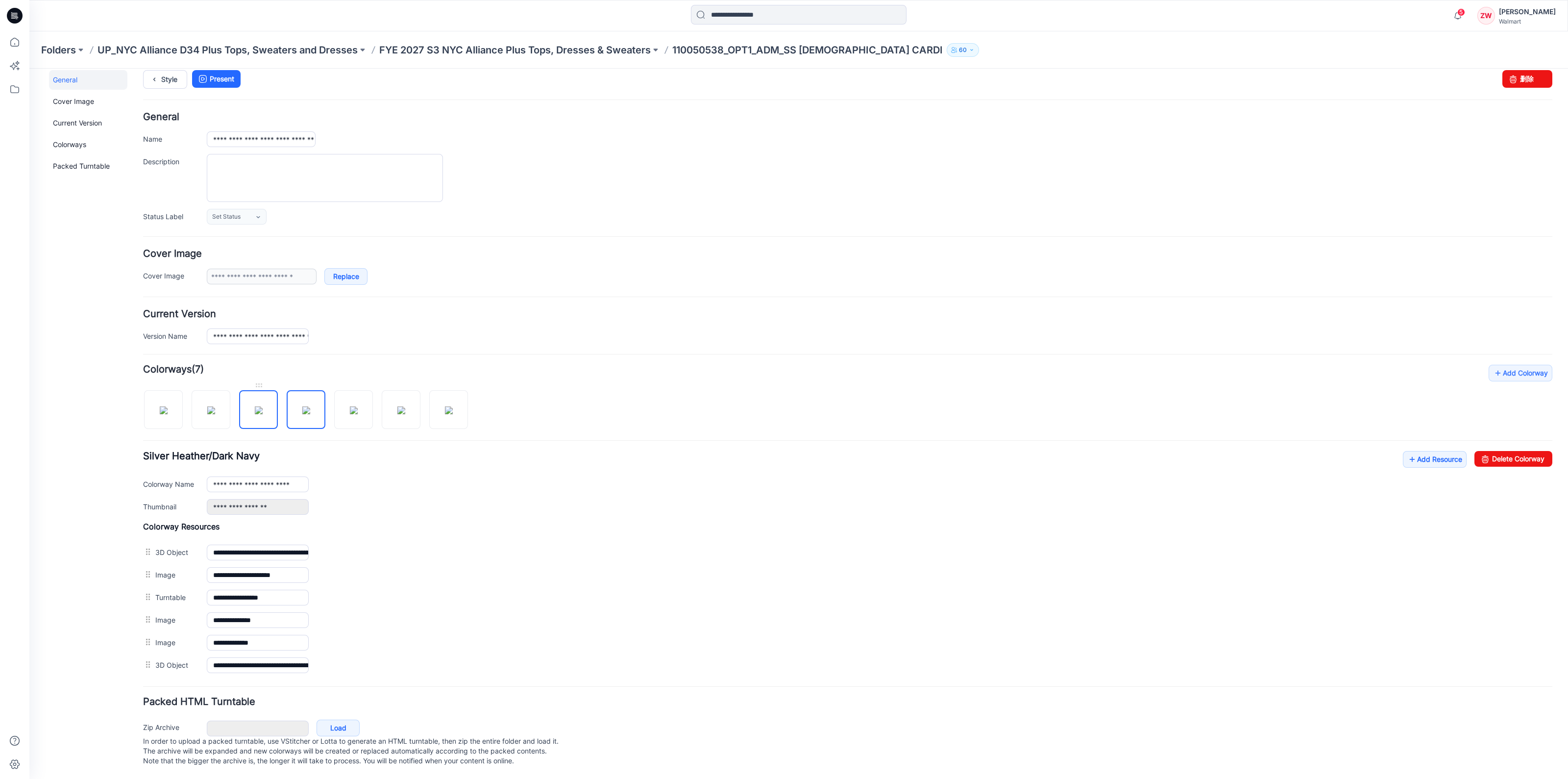
click at [262, 407] on img at bounding box center [259, 410] width 8 height 8
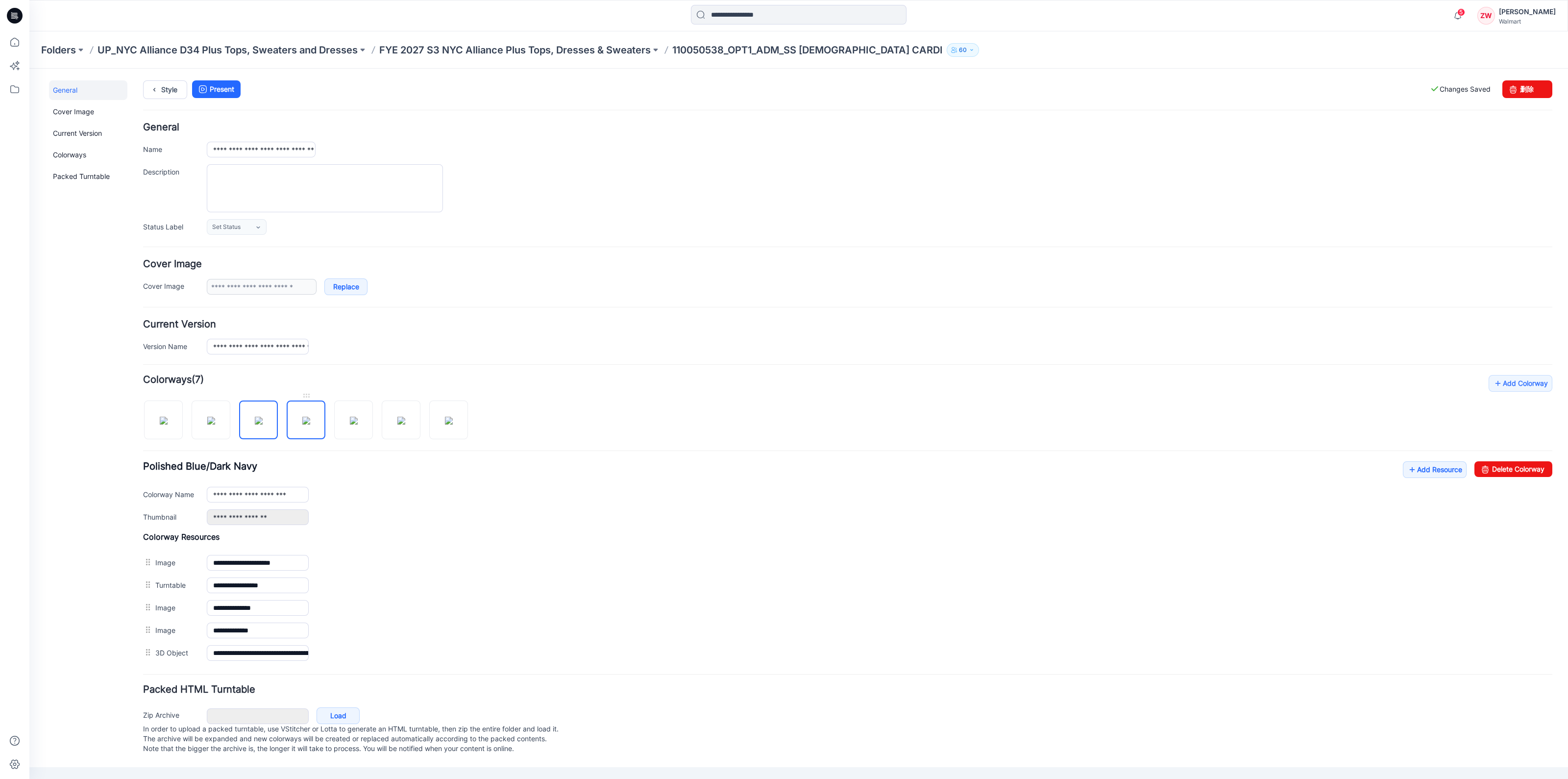
click at [302, 417] on img at bounding box center [306, 420] width 8 height 8
type input "**********"
click at [506, 48] on p "FYE 2027 S3 NYC Alliance Plus Tops, Dresses & Sweaters" at bounding box center [515, 50] width 272 height 14
